Goal: Task Accomplishment & Management: Use online tool/utility

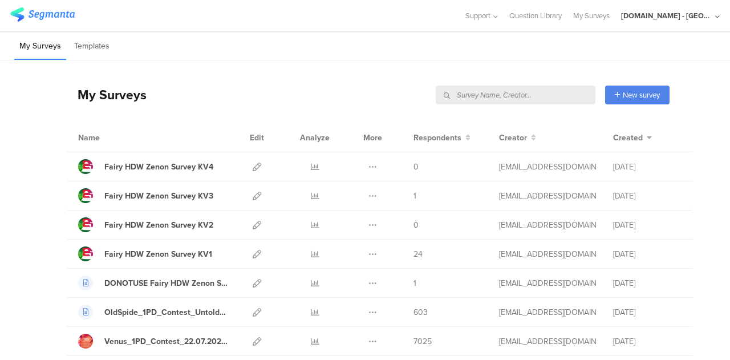
click at [531, 95] on input "text" at bounding box center [516, 95] width 160 height 19
type input "sampling"
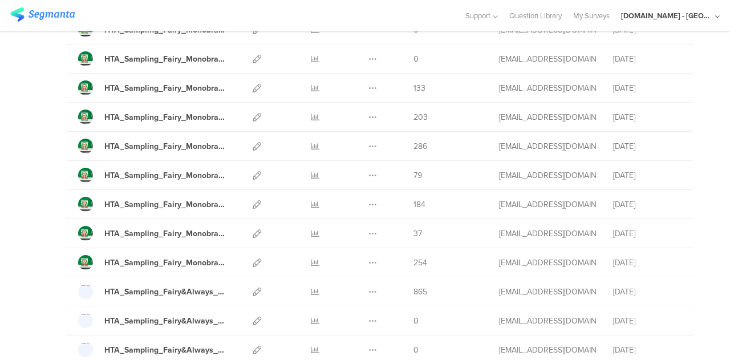
scroll to position [228, 0]
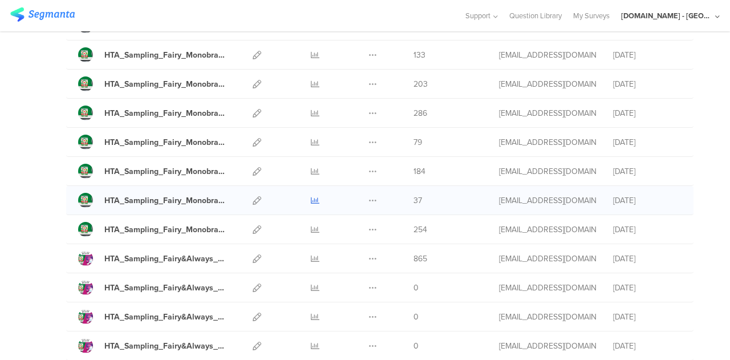
click at [311, 199] on icon at bounding box center [315, 200] width 9 height 9
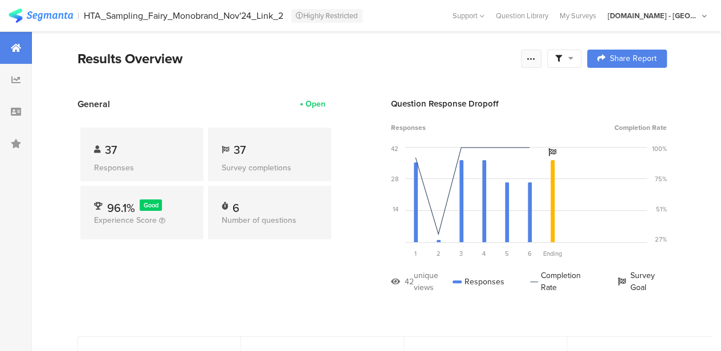
click at [542, 55] on div at bounding box center [531, 59] width 21 height 18
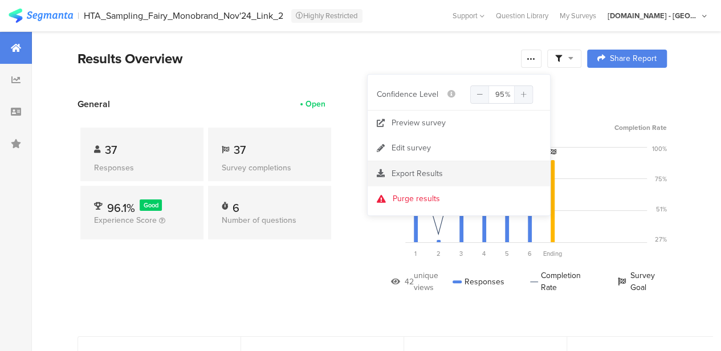
click at [413, 181] on section "Export Results" at bounding box center [459, 173] width 182 height 25
click at [411, 178] on span "Export Results" at bounding box center [417, 174] width 51 height 12
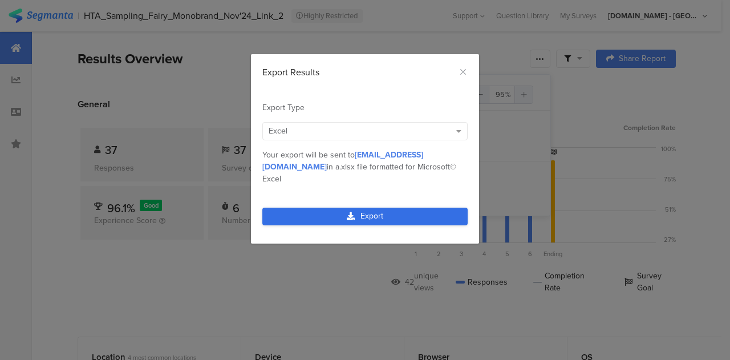
click at [404, 208] on link "Export" at bounding box center [364, 217] width 205 height 18
